Goal: Task Accomplishment & Management: Complete application form

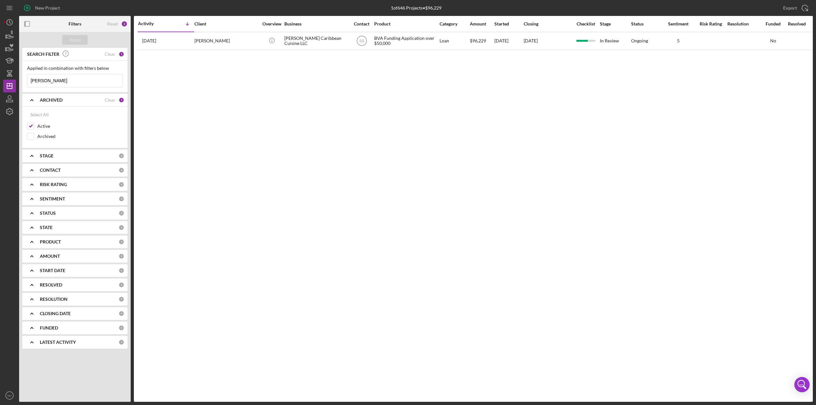
click at [87, 76] on input "bono" at bounding box center [74, 80] width 95 height 13
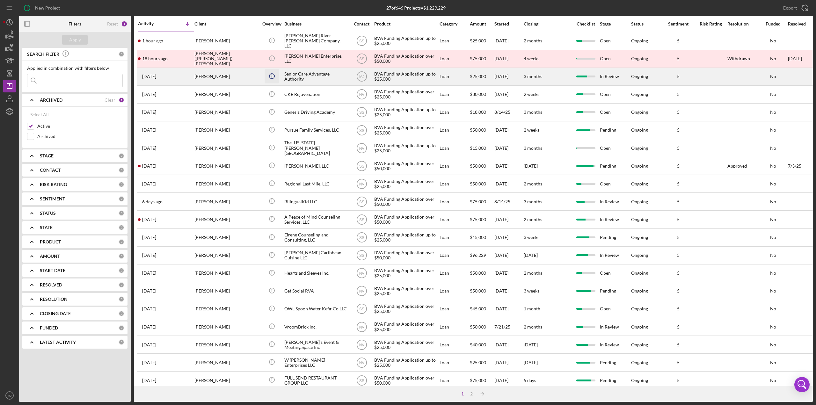
click at [276, 76] on icon "Icon/Info" at bounding box center [272, 76] width 14 height 14
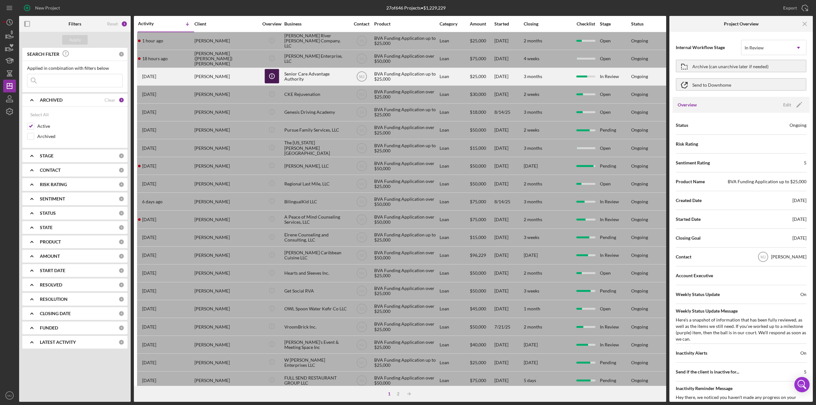
click at [269, 77] on icon "Icon/Info" at bounding box center [272, 76] width 14 height 14
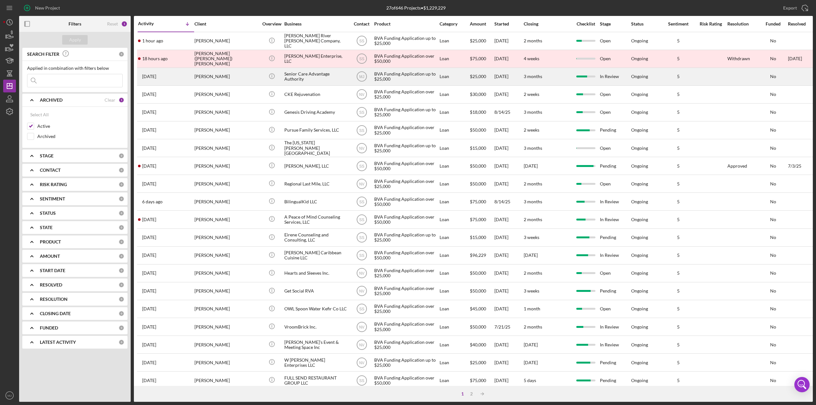
click at [204, 77] on div "[PERSON_NAME]" at bounding box center [226, 76] width 64 height 17
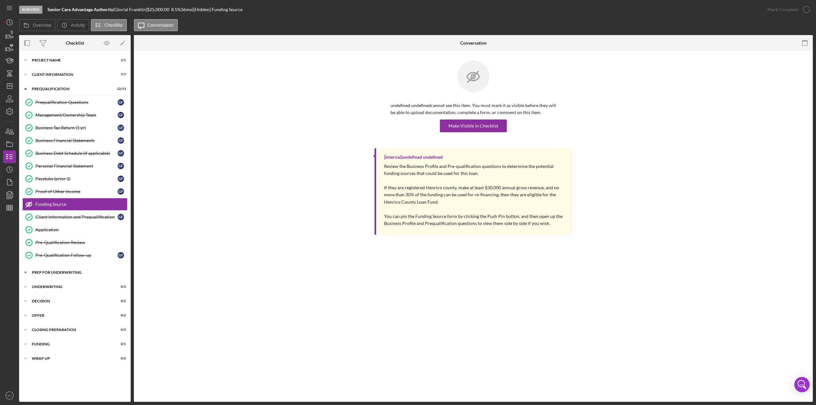
click at [67, 271] on div "Prep for Underwriting" at bounding box center [77, 273] width 91 height 4
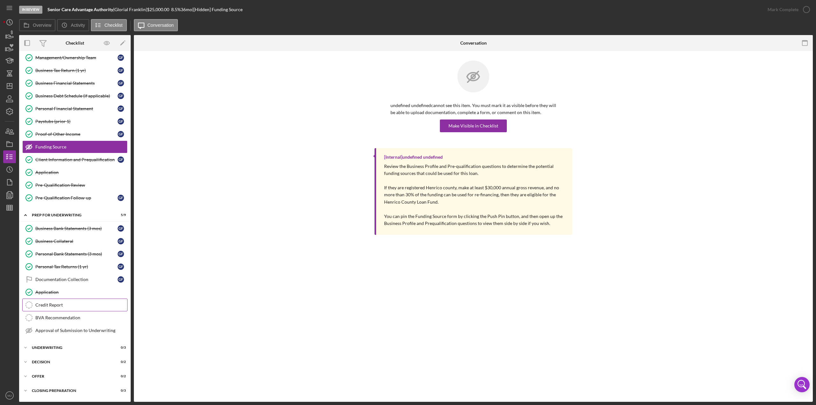
scroll to position [80, 0]
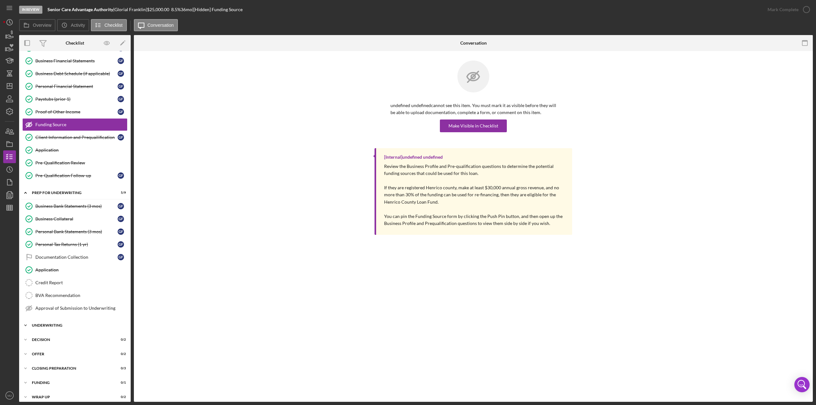
click at [47, 324] on div "Underwriting" at bounding box center [77, 326] width 91 height 4
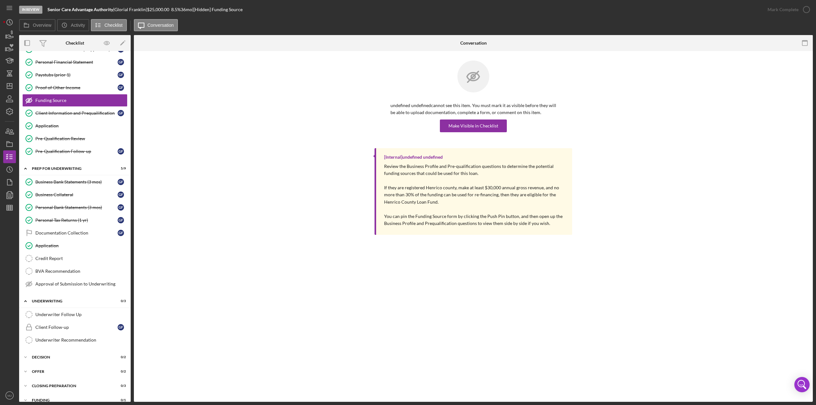
scroll to position [121, 0]
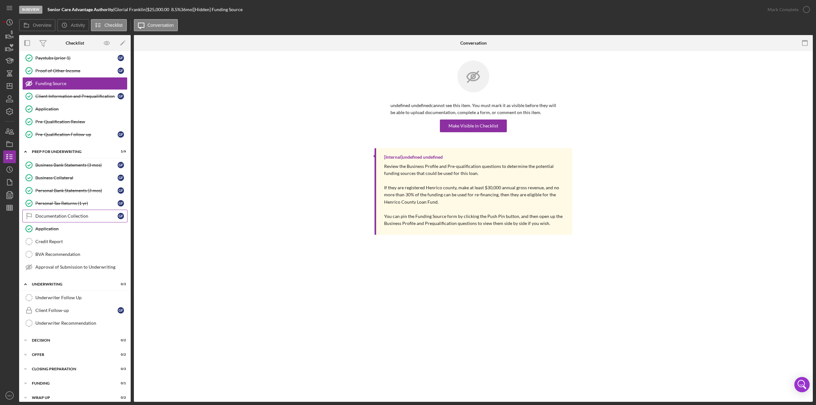
click at [52, 214] on div "Documentation Collection" at bounding box center [76, 216] width 82 height 5
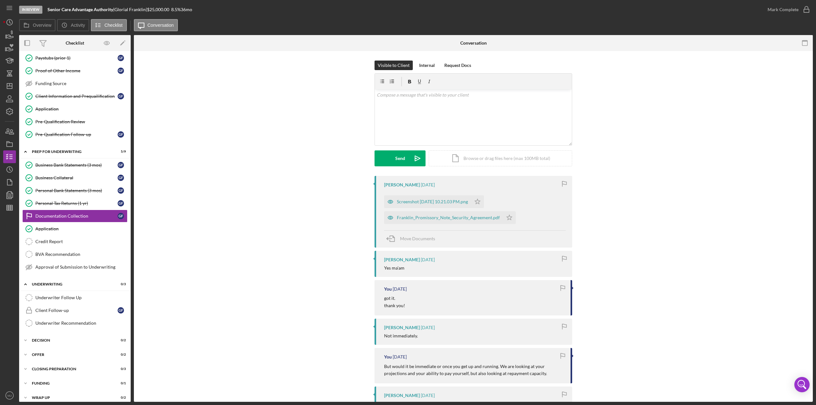
scroll to position [121, 0]
click at [427, 221] on div "Franklin_Promissory_Note_Security_Agreement.pdf" at bounding box center [443, 217] width 119 height 13
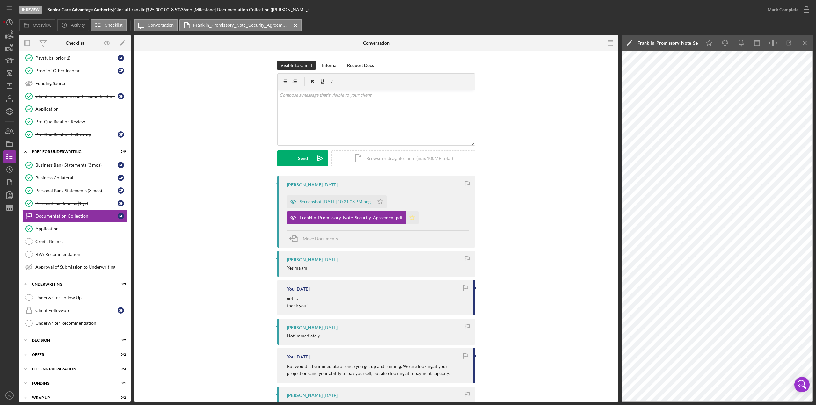
click at [408, 217] on icon "Icon/Star" at bounding box center [412, 217] width 13 height 13
click at [360, 221] on div "Franklin_Promissory_Note_Security_Agreement.pdf" at bounding box center [346, 217] width 119 height 13
click at [674, 44] on div "Franklin_Promissory_Note_Security_Agreement.pdf" at bounding box center [667, 42] width 61 height 5
click at [713, 47] on input "Franklin, Glorial (Senior Care Advantage Authority) Documentation Collection 20…" at bounding box center [691, 43] width 137 height 13
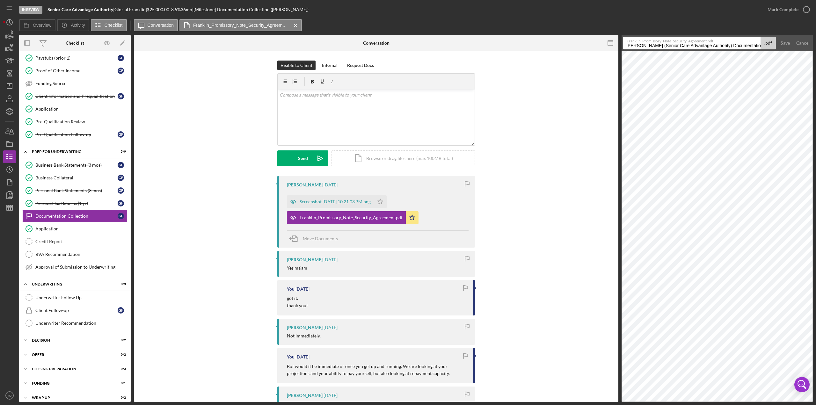
click at [713, 47] on input "Franklin, Glorial (Senior Care Advantage Authority) Documentation Collection 20…" at bounding box center [691, 43] width 137 height 13
click at [627, 47] on input "Promissory Note - Senior Care Advantage" at bounding box center [691, 43] width 137 height 13
drag, startPoint x: 711, startPoint y: 45, endPoint x: 678, endPoint y: 46, distance: 33.5
click at [678, 46] on input "Business Debt Schedule -Promissory Note - Senior Care Advantage" at bounding box center [691, 43] width 137 height 13
click at [730, 47] on input "Business Debt Schedule - Senior Care Advantage" at bounding box center [691, 43] width 137 height 13
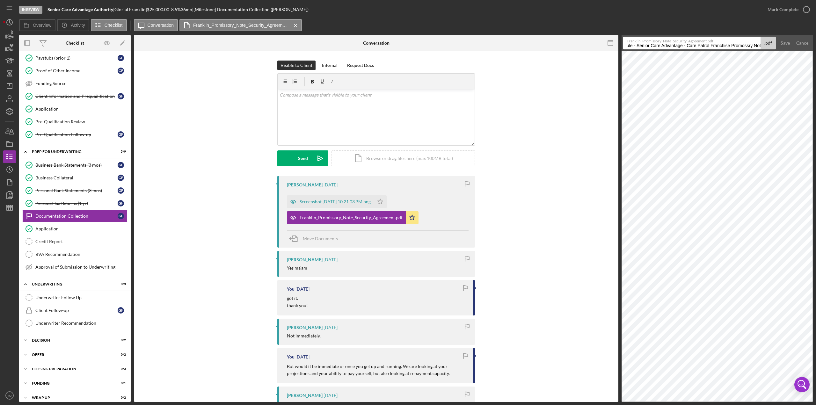
scroll to position [0, 45]
click at [745, 45] on input "Business Debt Schedule - Senior Care Advantage - Care Patrol Franchise Promossr…" at bounding box center [691, 43] width 137 height 13
type input "Business Debt Schedule - Senior Care Advantage - Care Patrol Franchise Promisso…"
click at [788, 46] on div "Save" at bounding box center [785, 43] width 9 height 13
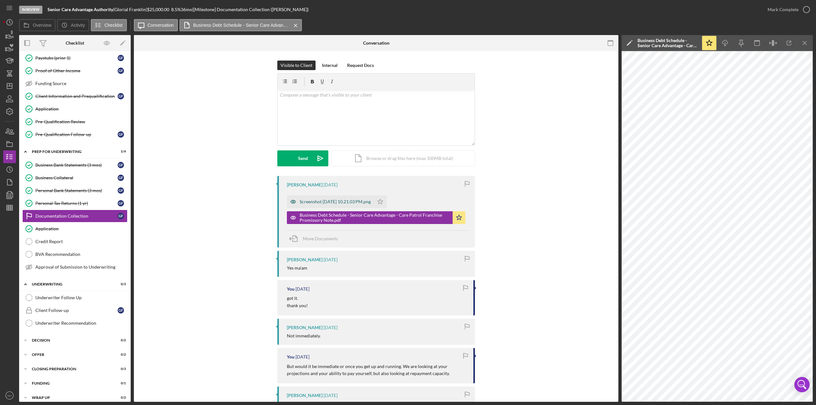
click at [361, 200] on div "Screenshot 2025-08-19 at 10.21.03 PM.png" at bounding box center [335, 201] width 71 height 5
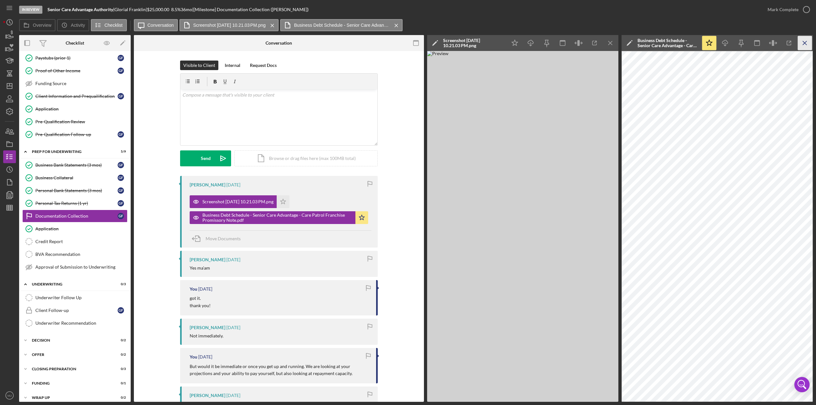
click at [800, 46] on icon "Icon/Menu Close" at bounding box center [805, 43] width 14 height 14
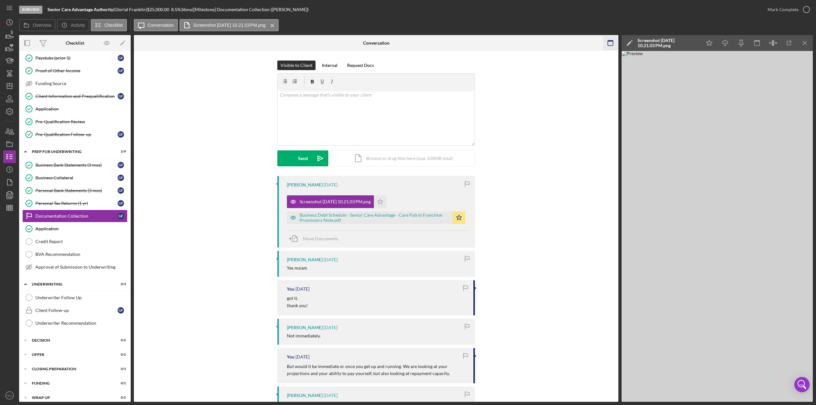
click at [608, 38] on icon "button" at bounding box center [610, 43] width 14 height 14
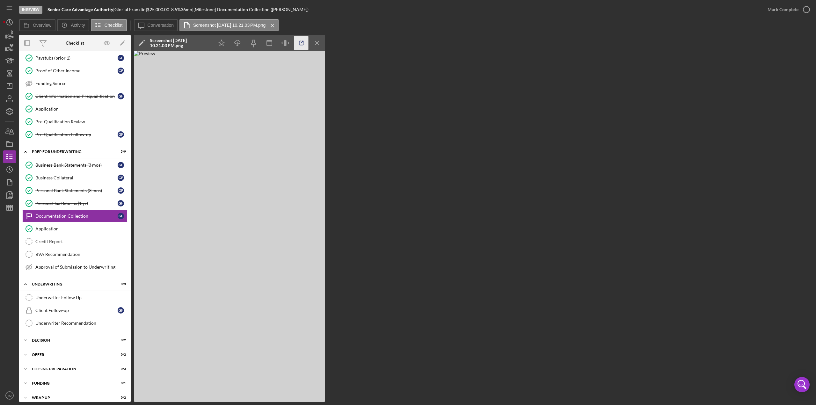
click at [296, 47] on icon "button" at bounding box center [301, 43] width 14 height 14
click at [162, 20] on button "Icon/Message Conversation" at bounding box center [156, 25] width 44 height 12
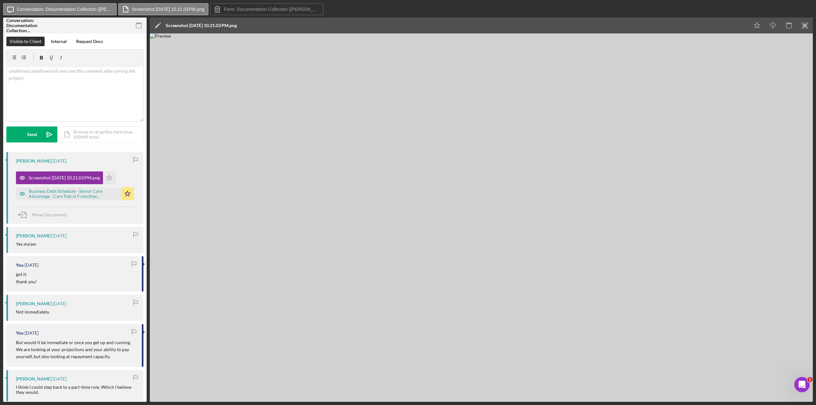
click at [157, 25] on icon "Icon/Edit" at bounding box center [158, 26] width 16 height 16
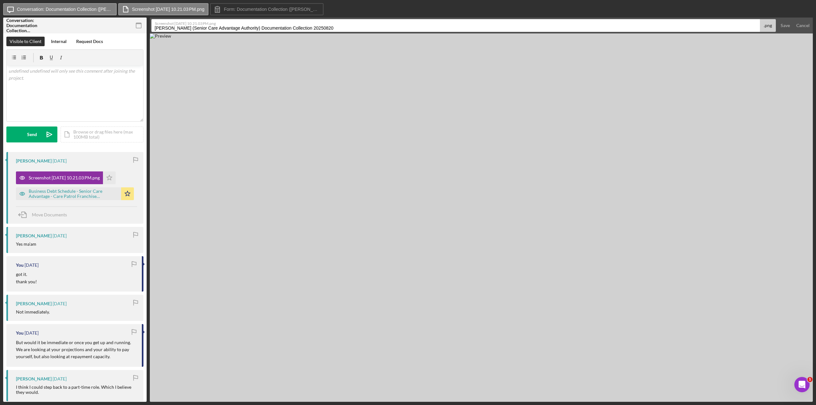
click at [200, 27] on input "Franklin, Glorial (Senior Care Advantage Authority) Documentation Collection 20…" at bounding box center [455, 25] width 608 height 13
click at [262, 29] on input "PFS - Glorrial Franklin - Proof of Student Loan Deferrment" at bounding box center [455, 25] width 608 height 13
type input "PFS - Glorrial Franklin - Proof of Student Loan Deferment"
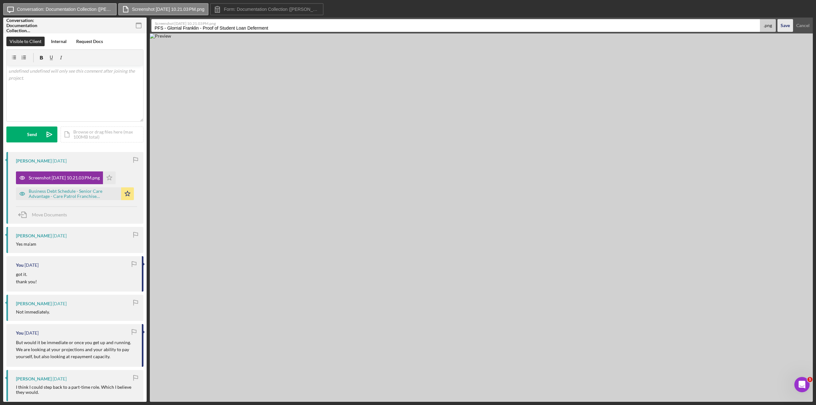
click at [788, 29] on div "Save" at bounding box center [785, 25] width 9 height 13
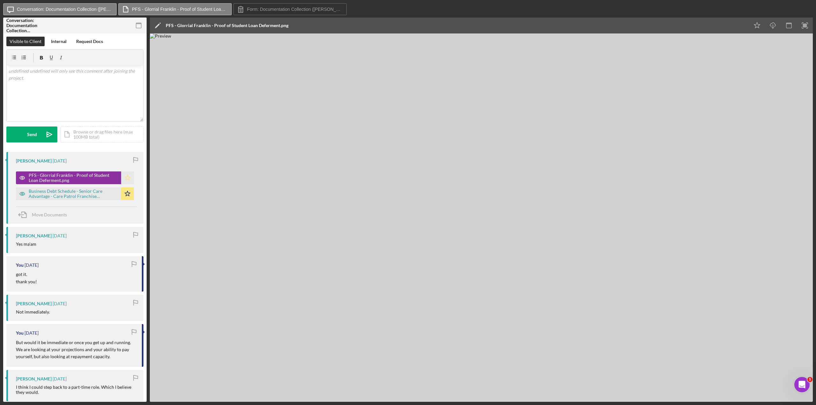
click at [121, 177] on icon "Icon/Star" at bounding box center [127, 177] width 13 height 13
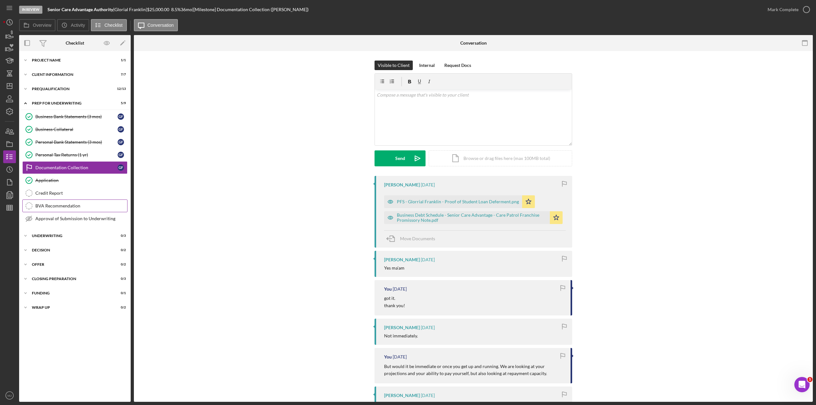
click at [49, 203] on div "BVA Recommendation" at bounding box center [81, 205] width 92 height 5
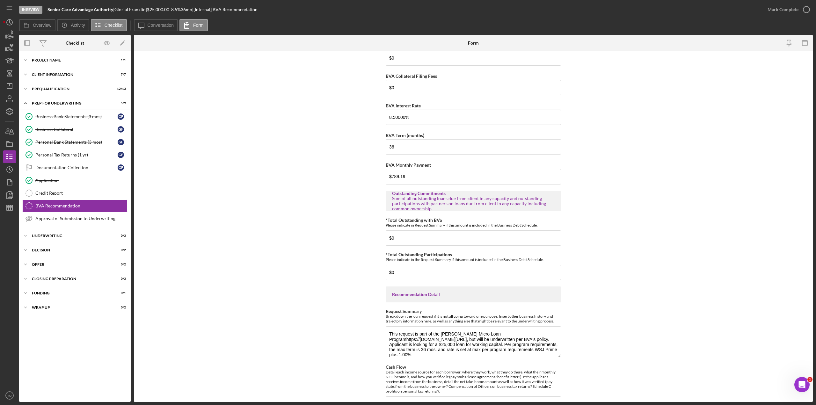
scroll to position [127, 0]
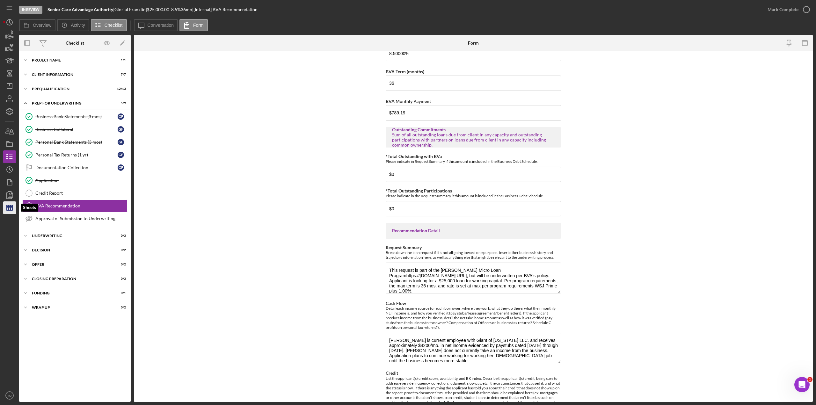
click at [10, 207] on line "button" at bounding box center [10, 207] width 6 height 0
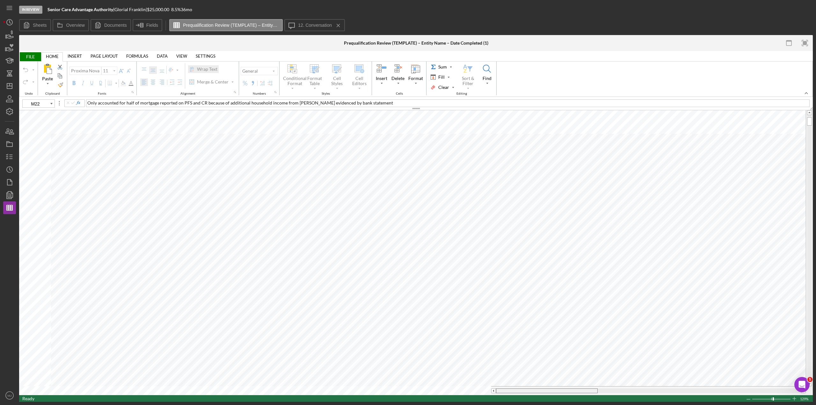
click at [487, 386] on tr at bounding box center [412, 390] width 787 height 9
click at [11, 153] on icon "button" at bounding box center [10, 157] width 16 height 16
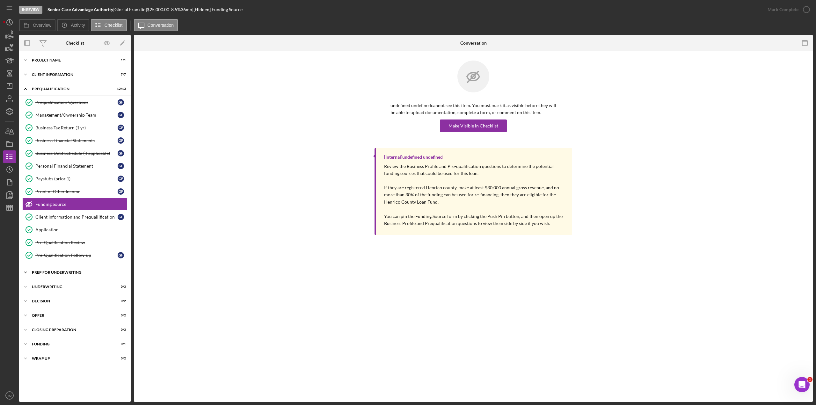
click at [52, 267] on div "Icon/Expander Prep for Underwriting 5 / 9" at bounding box center [75, 272] width 112 height 13
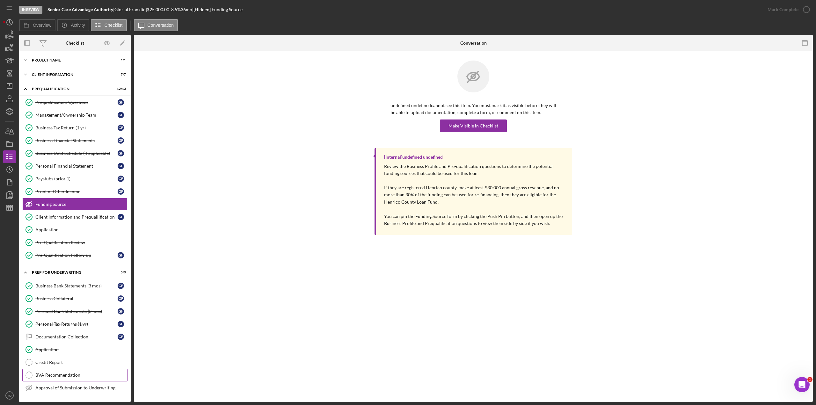
click at [54, 373] on div "BVA Recommendation" at bounding box center [81, 375] width 92 height 5
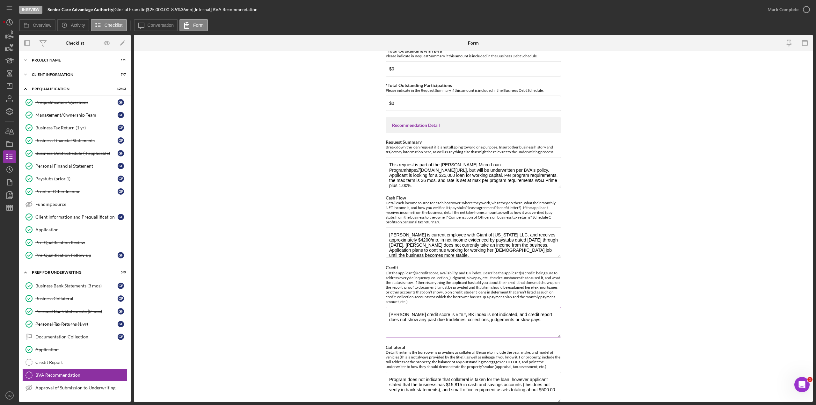
scroll to position [255, 0]
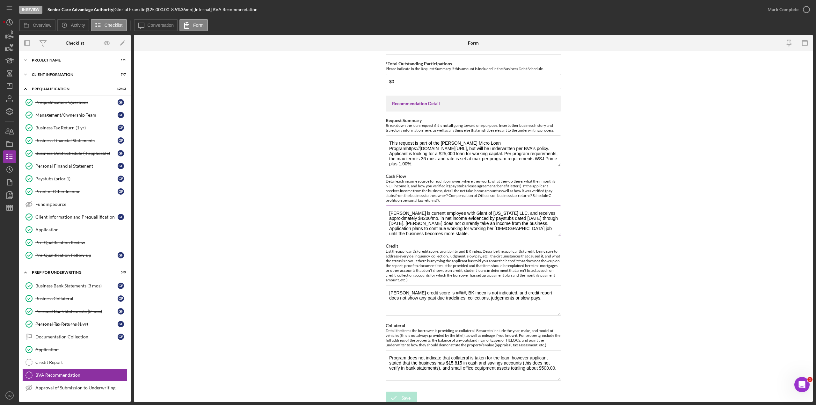
click at [437, 229] on textarea "[PERSON_NAME] is current employee with Giant of [US_STATE] LLC. and receives ap…" at bounding box center [473, 221] width 175 height 31
click at [528, 295] on textarea "[PERSON_NAME] credit score is ####, BK index is not indicated, and credit repor…" at bounding box center [473, 300] width 175 height 31
click at [431, 301] on textarea "[PERSON_NAME] credit score is ####, BK index is not indicated, and credit repor…" at bounding box center [473, 300] width 175 height 31
click at [478, 305] on textarea "[PERSON_NAME] credit score is ####, BK index is not indicated, and credit repor…" at bounding box center [473, 300] width 175 height 31
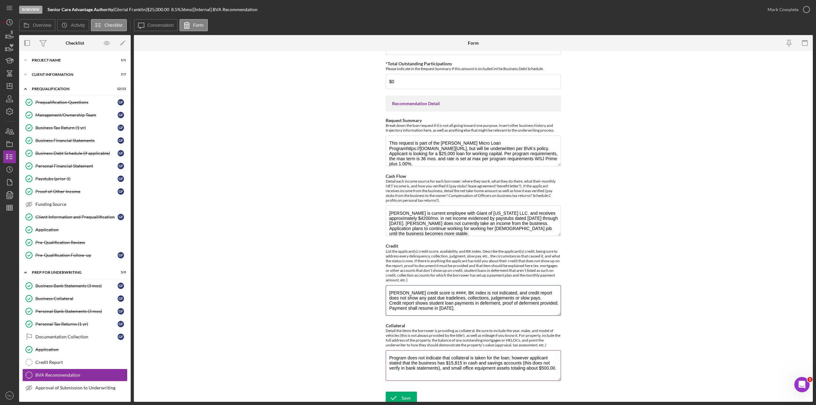
type textarea "[PERSON_NAME] credit score is ####, BK index is not indicated, and credit repor…"
click at [518, 360] on textarea "Program does not indicate that collateral is taken for the loan; however applic…" at bounding box center [473, 365] width 175 height 31
click at [556, 364] on textarea "Program does not indicate that collateral is taken for the loan; however applic…" at bounding box center [473, 365] width 175 height 31
type textarea "Program does not indicate that collateral is taken for the loan; however applic…"
click at [499, 299] on textarea "[PERSON_NAME] credit score is ####, BK index is not indicated, and credit repor…" at bounding box center [473, 300] width 175 height 31
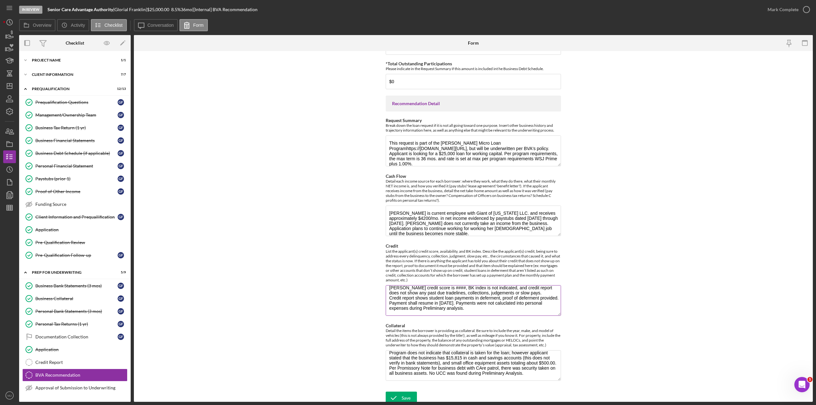
click at [538, 300] on textarea "[PERSON_NAME] credit score is ####, BK index is not indicated, and credit repor…" at bounding box center [473, 300] width 175 height 31
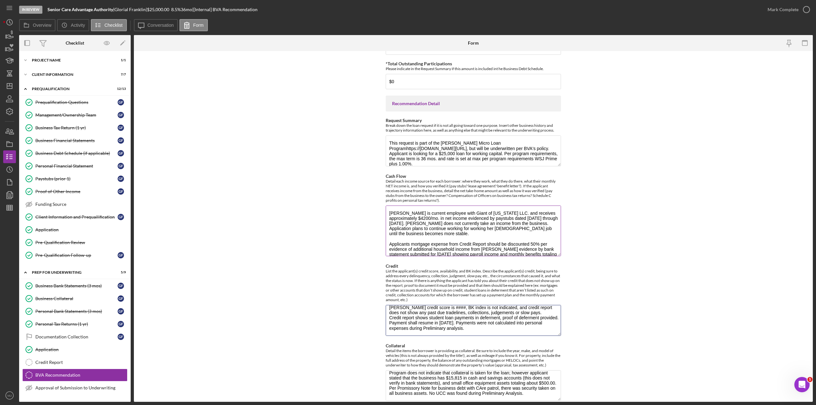
drag, startPoint x: 558, startPoint y: 232, endPoint x: 558, endPoint y: 252, distance: 20.1
click at [558, 252] on textarea "[PERSON_NAME] is current employee with Giant of [US_STATE] LLC. and receives ap…" at bounding box center [473, 231] width 175 height 51
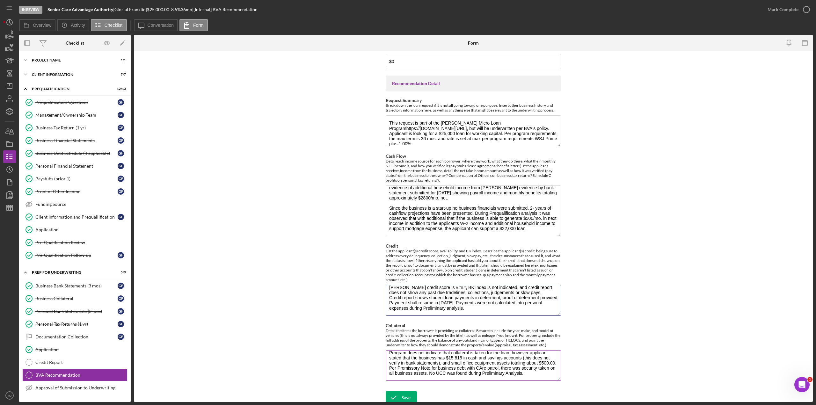
scroll to position [15, 0]
type textarea "[PERSON_NAME] credit score is ####, BK index is not indicated, and credit repor…"
click at [481, 370] on textarea "Program does not indicate that collateral is taken for the loan; however applic…" at bounding box center [473, 365] width 175 height 31
type textarea "Program does not indicate that collateral is taken for the loan; however applic…"
click at [402, 395] on div "Save" at bounding box center [406, 397] width 9 height 13
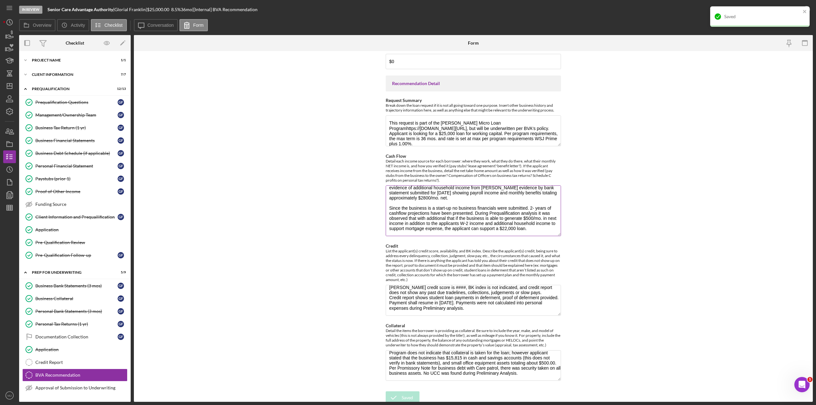
click at [453, 194] on textarea "[PERSON_NAME] is current employee with Giant of [US_STATE] LLC. and receives ap…" at bounding box center [473, 211] width 175 height 51
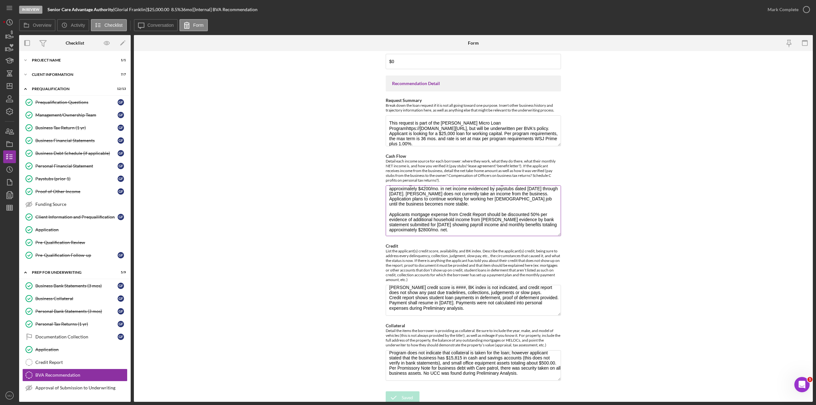
scroll to position [41, 0]
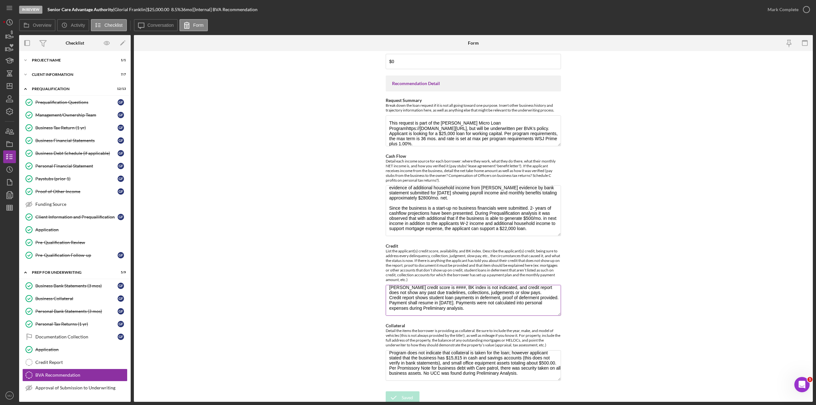
click at [439, 292] on textarea "[PERSON_NAME] credit score is ####, BK index is not indicated, and credit repor…" at bounding box center [473, 300] width 175 height 31
click at [472, 365] on textarea "Program does not indicate that collateral is taken for the loan; however applic…" at bounding box center [473, 365] width 175 height 31
click at [62, 73] on div "Client Information" at bounding box center [77, 75] width 91 height 4
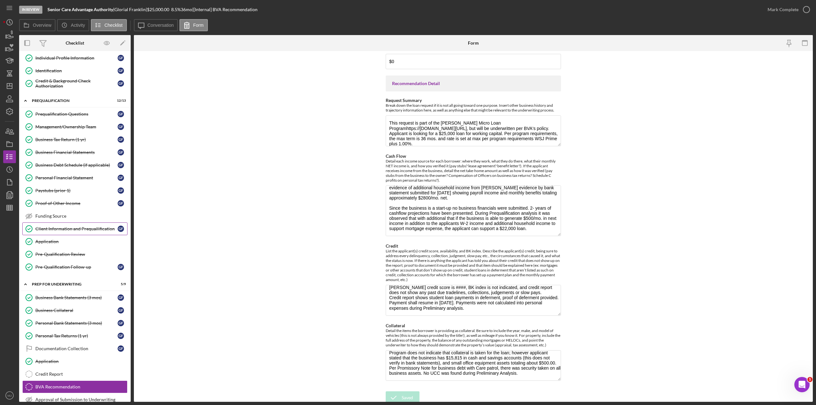
scroll to position [96, 0]
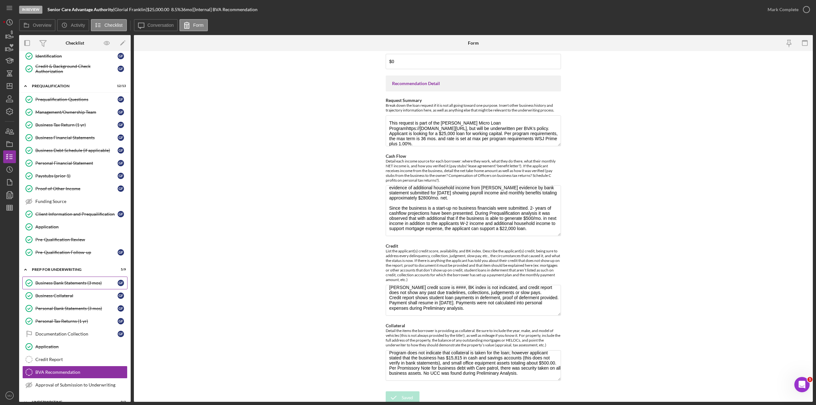
click at [64, 281] on link "Business Bank Statements (3 mos) Business Bank Statements (3 mos) G F" at bounding box center [74, 283] width 105 height 13
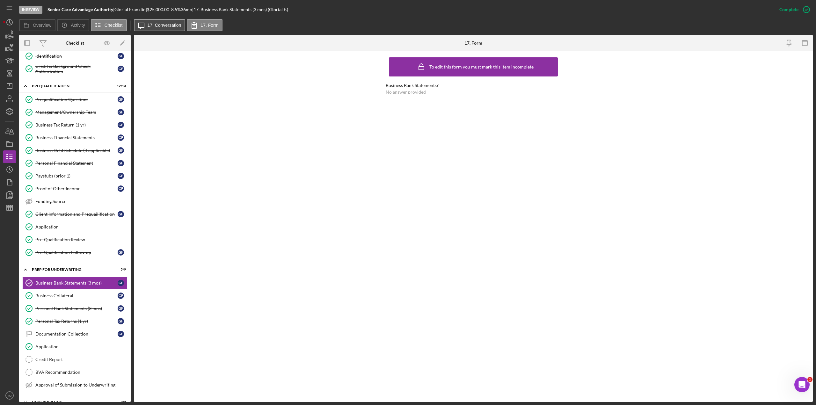
click at [164, 22] on button "Icon/Message 17. Conversation" at bounding box center [160, 25] width 52 height 12
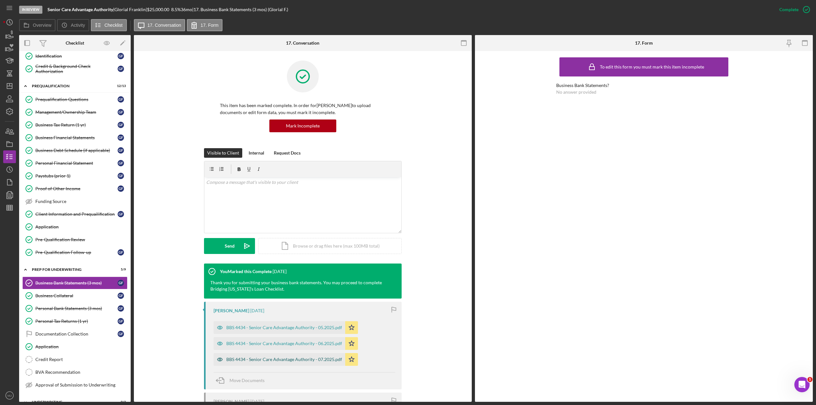
click at [296, 360] on div "BBS 4434 - Senior Care Advantage Authority - 07.2025.pdf" at bounding box center [284, 359] width 116 height 5
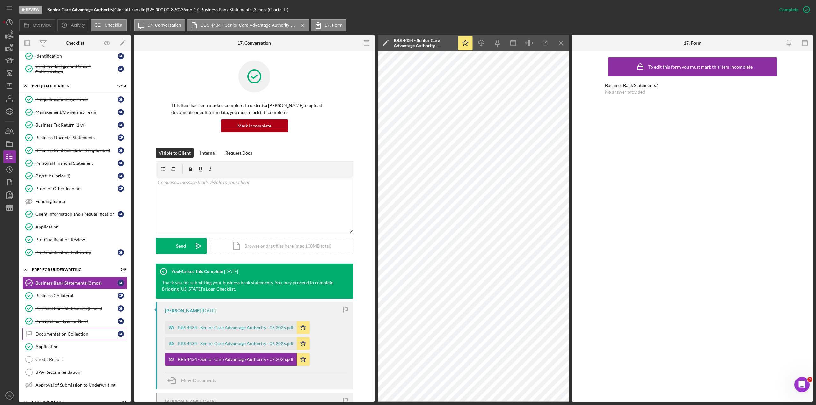
click at [57, 331] on link "Documentation Collection Documentation Collection G F" at bounding box center [74, 334] width 105 height 13
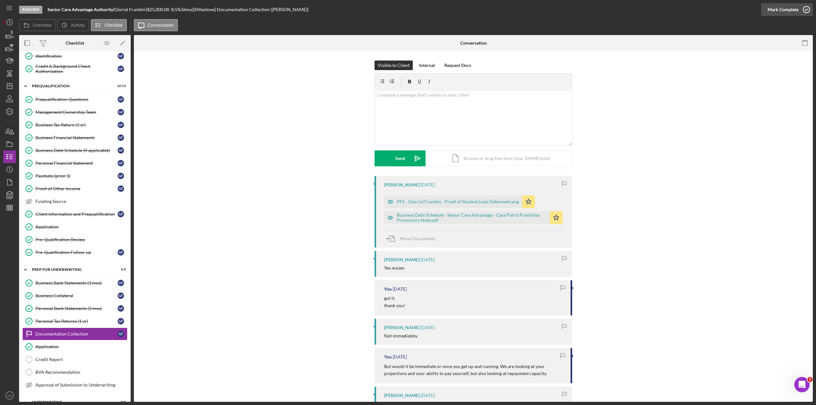
click at [789, 12] on div "Mark Complete" at bounding box center [783, 9] width 31 height 13
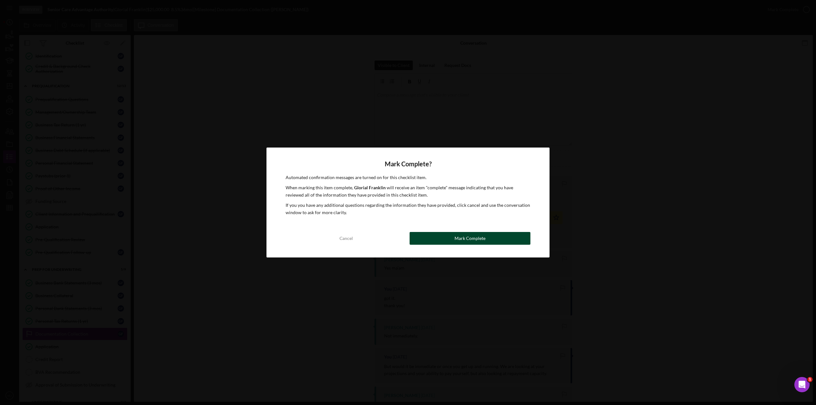
click at [433, 235] on button "Mark Complete" at bounding box center [470, 238] width 121 height 13
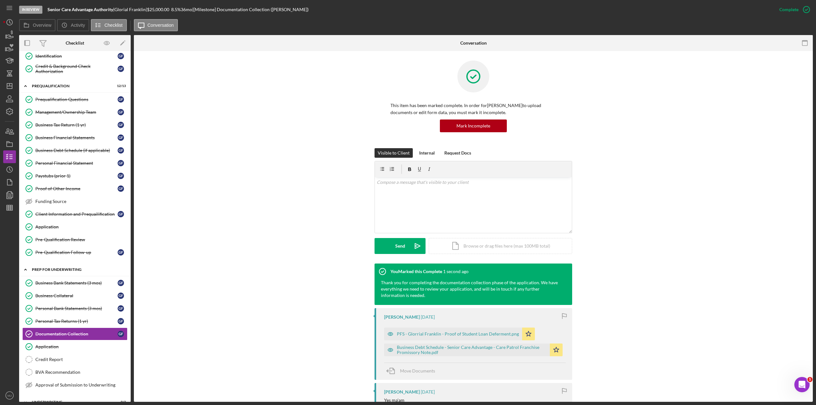
scroll to position [171, 0]
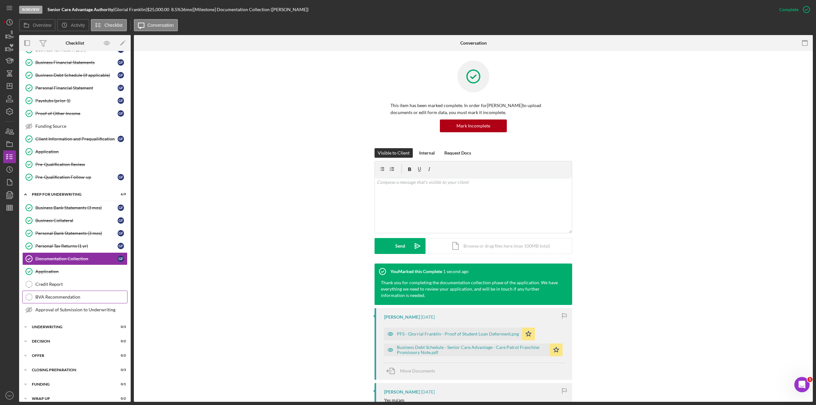
click at [48, 295] on div "BVA Recommendation" at bounding box center [81, 297] width 92 height 5
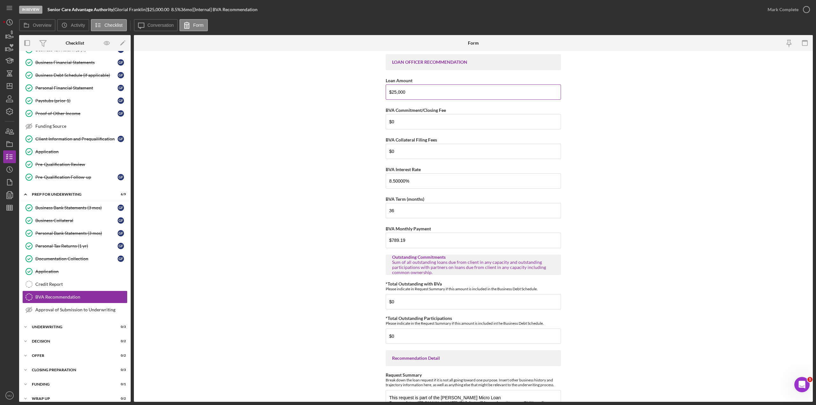
click at [393, 92] on input "$25,000" at bounding box center [473, 91] width 175 height 15
click at [415, 91] on input "$25,000" at bounding box center [473, 91] width 175 height 15
click at [395, 91] on input "$25,000" at bounding box center [473, 91] width 175 height 15
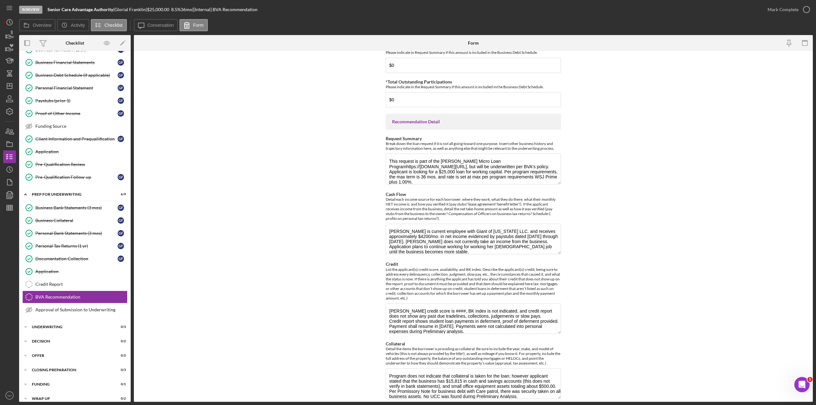
scroll to position [255, 0]
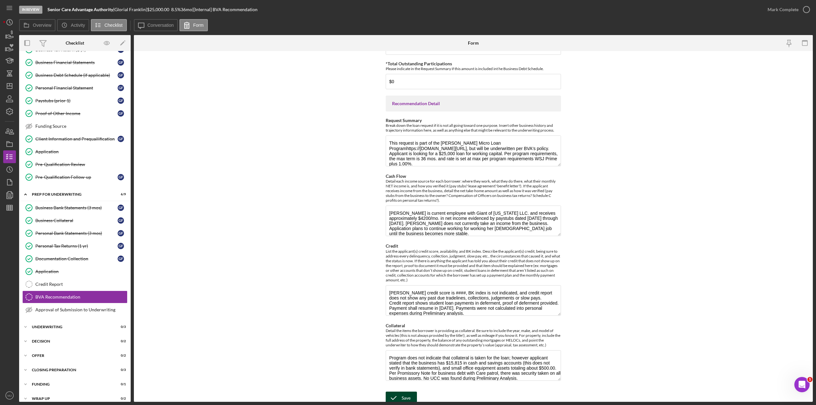
type input "$20,000"
click at [396, 392] on icon "submit" at bounding box center [394, 398] width 16 height 16
click at [487, 376] on textarea "Program does not indicate that collateral is taken for the loan; however applic…" at bounding box center [473, 365] width 175 height 31
type textarea "Program does not indicate that collateral is taken for the loan; however applic…"
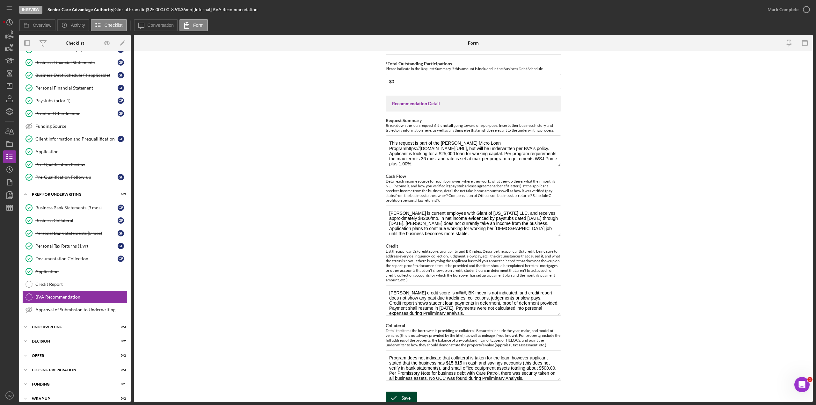
click at [405, 394] on div "Save" at bounding box center [406, 398] width 9 height 13
click at [452, 216] on textarea "[PERSON_NAME] is current employee with Giant of [US_STATE] LLC. and receives ap…" at bounding box center [473, 221] width 175 height 31
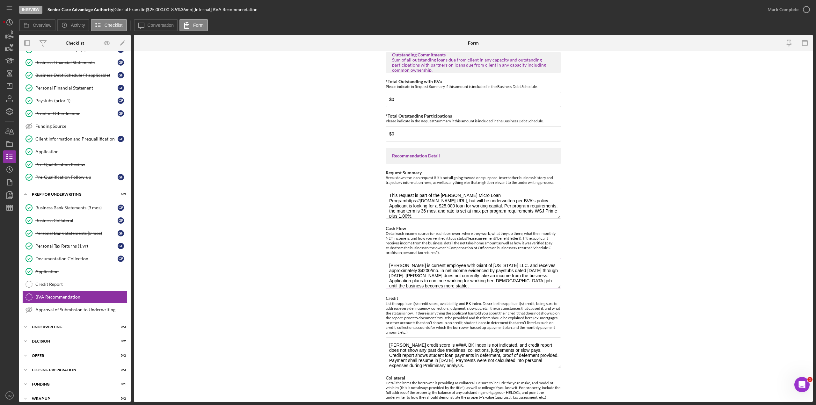
scroll to position [191, 0]
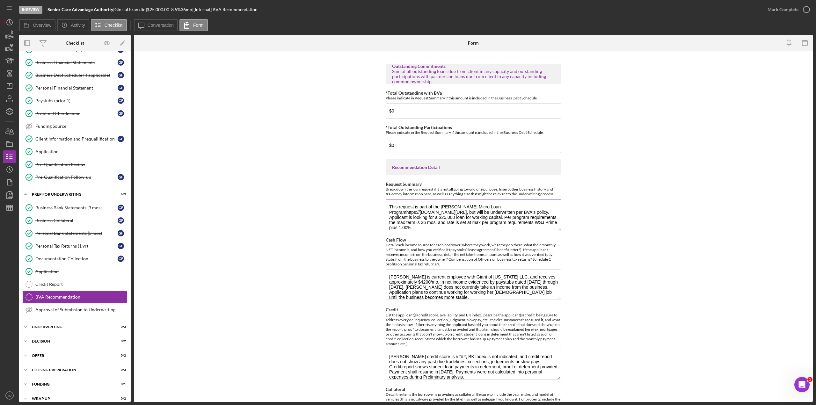
click at [458, 217] on textarea "This request is part of the [PERSON_NAME] Micro Loan Programhttps://[DOMAIN_NAM…" at bounding box center [473, 214] width 175 height 31
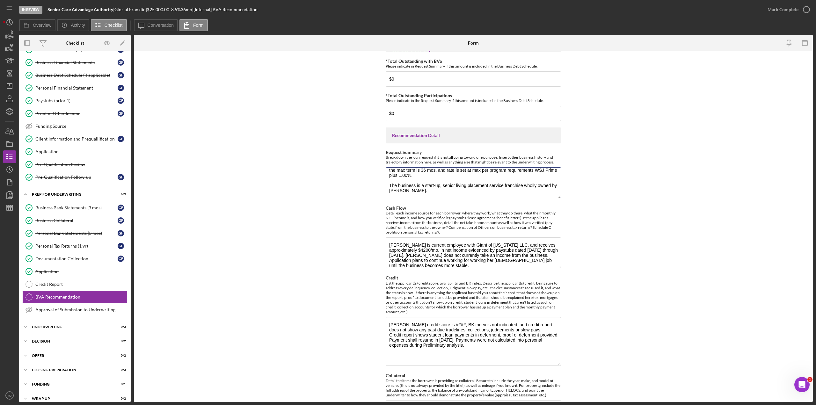
scroll to position [0, 0]
drag, startPoint x: 558, startPoint y: 344, endPoint x: 562, endPoint y: 366, distance: 22.3
click at [562, 366] on form "LOAN OFFICER RECOMMENDATION Loan Amount $20,000 BVA Commitment/Closing Fee $0 B…" at bounding box center [473, 226] width 679 height 351
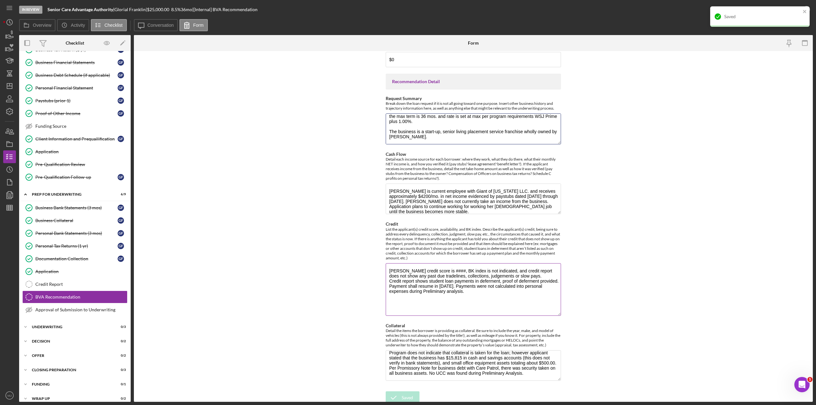
scroll to position [149, 0]
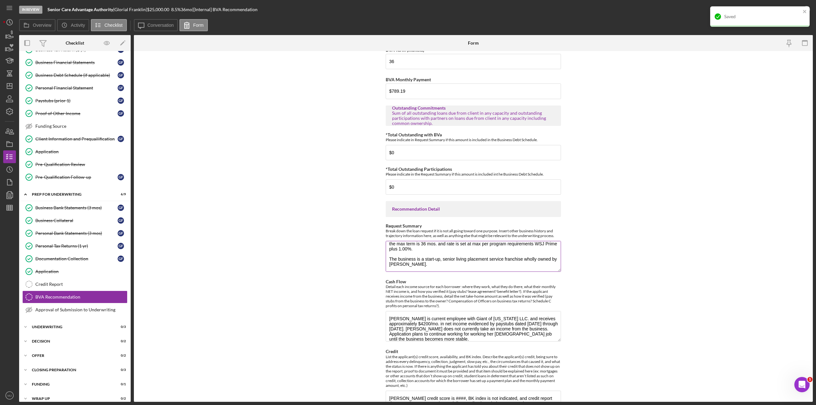
click at [463, 255] on textarea "This request is part of the [PERSON_NAME] Micro Loan Programhttps://[DOMAIN_NAM…" at bounding box center [473, 256] width 175 height 31
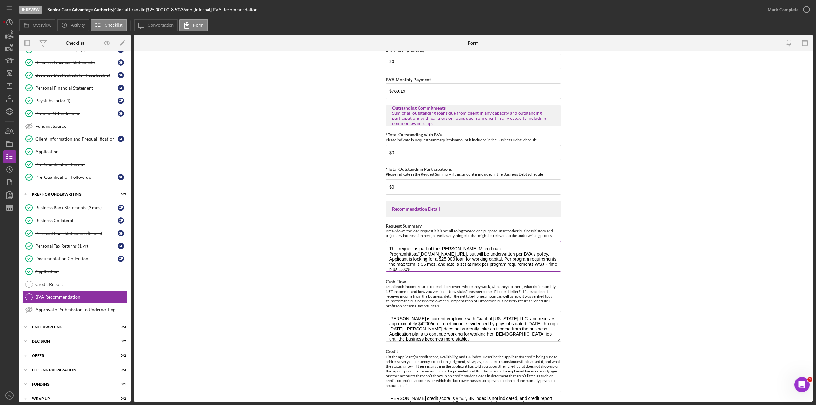
click at [494, 258] on textarea "This request is part of the [PERSON_NAME] Micro Loan Programhttps://[DOMAIN_NAM…" at bounding box center [473, 256] width 175 height 31
click at [528, 257] on textarea "This request is part of the [PERSON_NAME] Micro Loan Programhttps://[DOMAIN_NAM…" at bounding box center [473, 256] width 175 height 31
type textarea "This request is part of the [PERSON_NAME] Micro Loan Programhttps://[DOMAIN_NAM…"
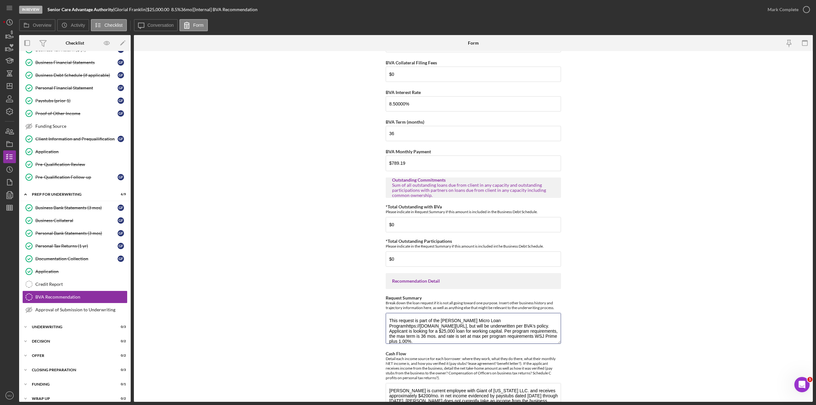
scroll to position [22, 0]
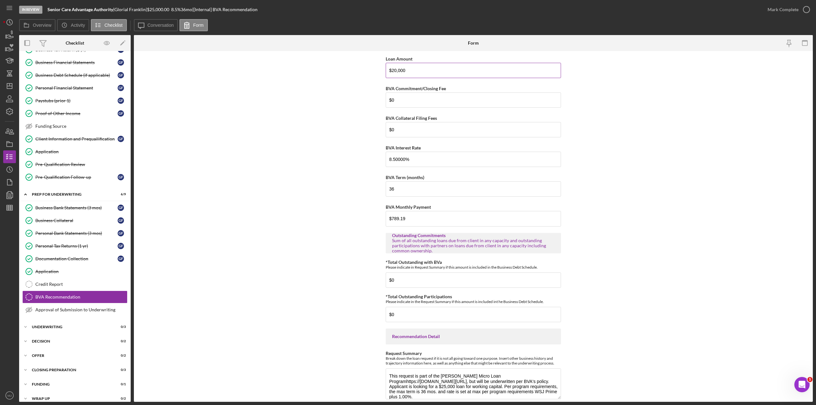
click at [405, 68] on input "$20,000" at bounding box center [473, 70] width 175 height 15
type input "$2"
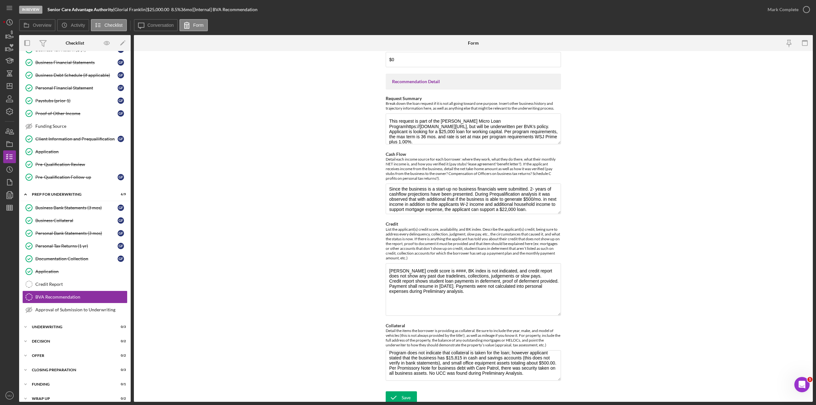
scroll to position [61, 0]
type input "$25,000"
click at [391, 393] on icon "submit" at bounding box center [394, 398] width 16 height 16
click at [462, 204] on textarea "[PERSON_NAME] is current employee with Giant of [US_STATE] LLC. and receives ap…" at bounding box center [473, 199] width 175 height 31
click at [551, 205] on textarea "[PERSON_NAME] is current employee with Giant of [US_STATE] LLC. and receives ap…" at bounding box center [473, 199] width 175 height 31
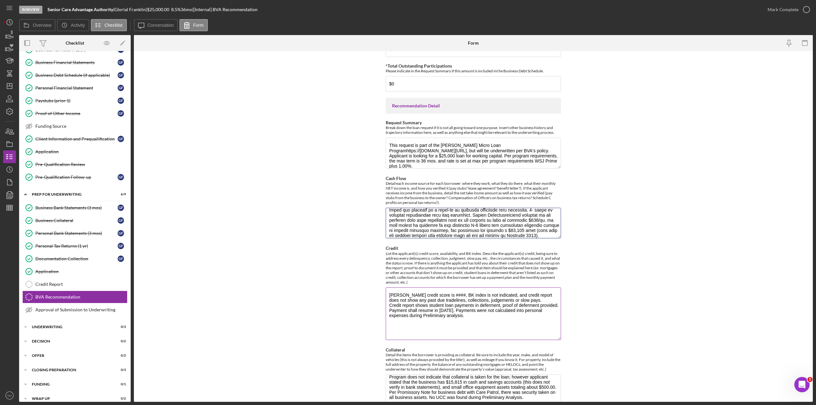
scroll to position [277, 0]
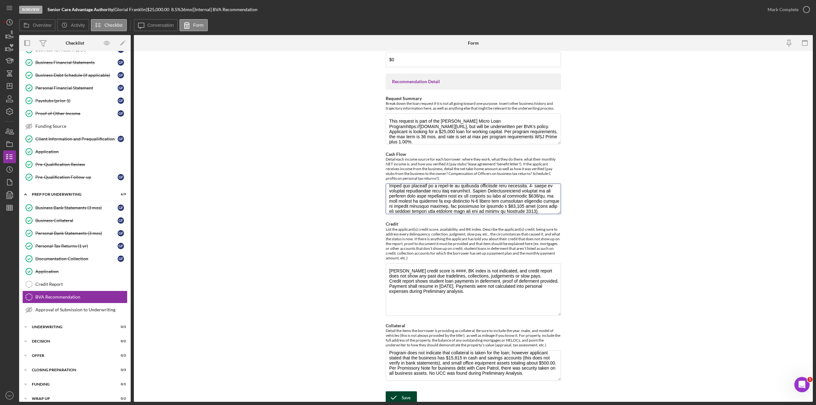
type textarea "[PERSON_NAME] is current employee with Giant of [US_STATE] LLC. and receives ap…"
click at [403, 392] on div "Save" at bounding box center [406, 397] width 9 height 13
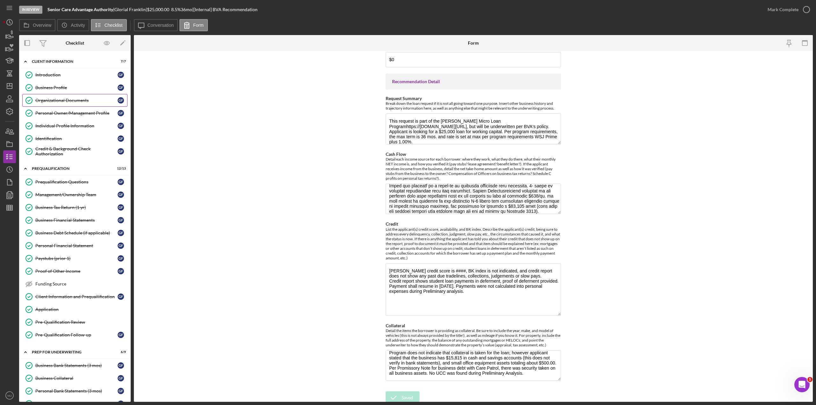
scroll to position [0, 0]
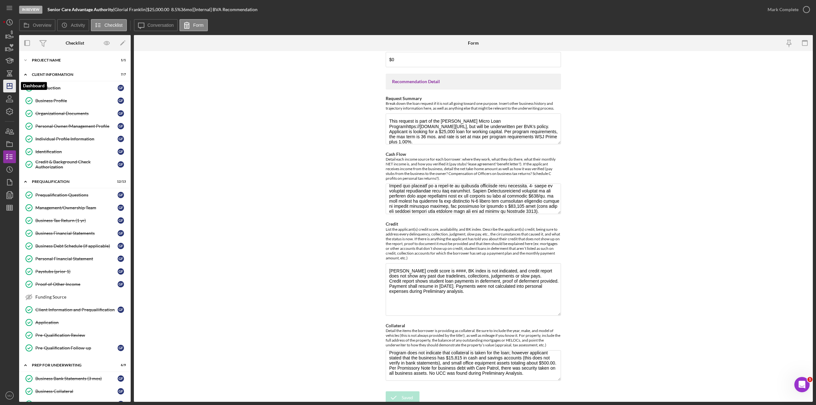
click at [10, 85] on icon "Icon/Dashboard" at bounding box center [10, 86] width 16 height 16
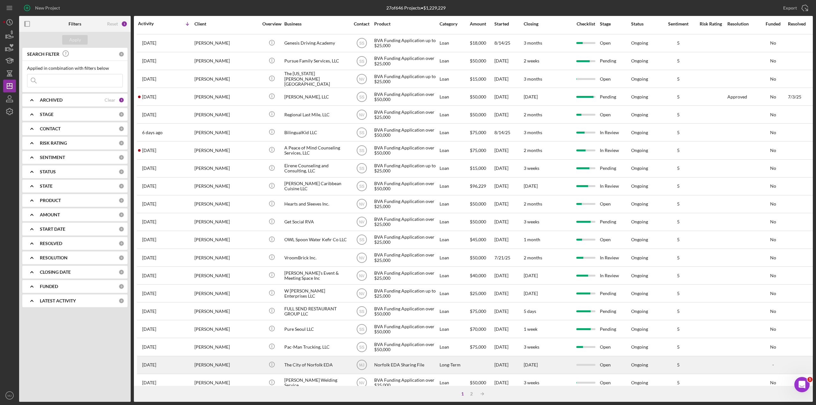
scroll to position [96, 0]
